Goal: Navigation & Orientation: Find specific page/section

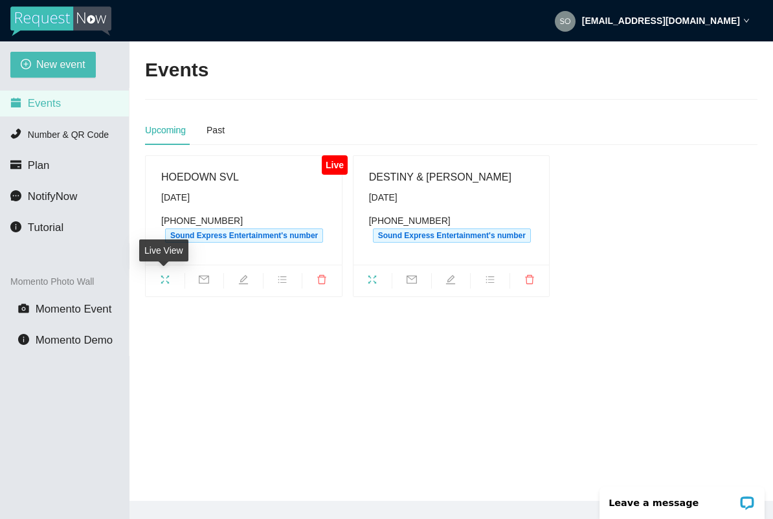
click at [168, 281] on icon "fullscreen" at bounding box center [165, 280] width 10 height 10
